Goal: Task Accomplishment & Management: Complete application form

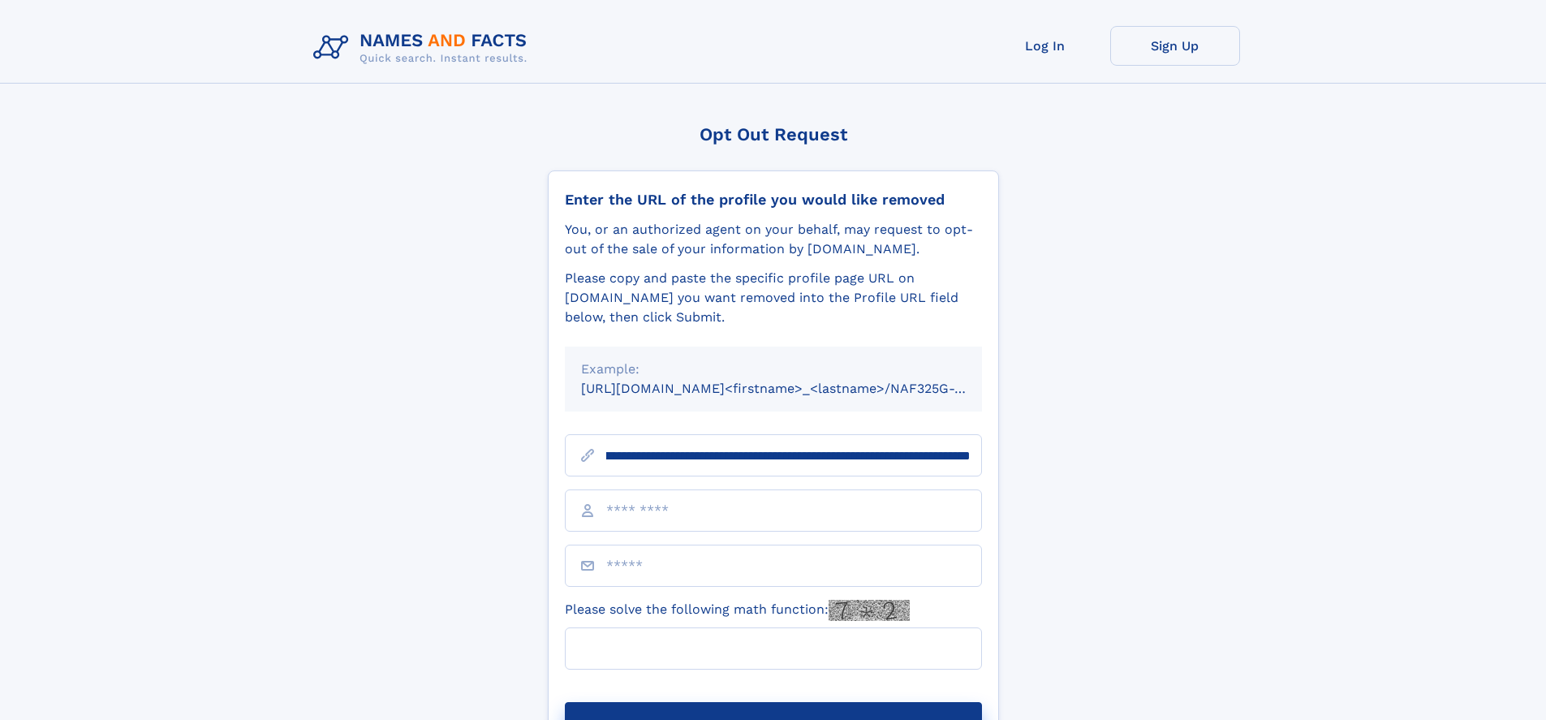
scroll to position [0, 175]
type input "**********"
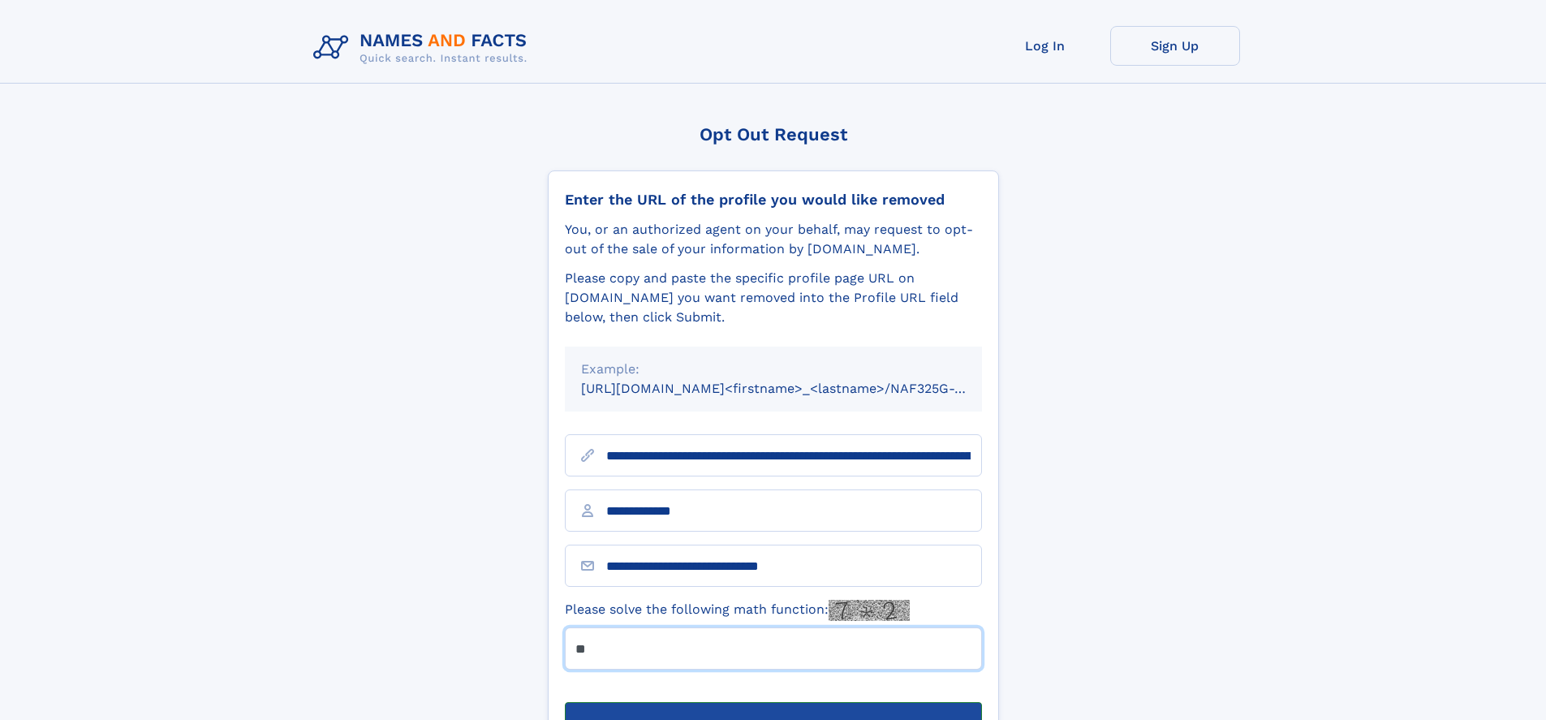
type input "**"
click at [773, 702] on button "Submit Opt Out Request" at bounding box center [773, 728] width 417 height 52
